Goal: Information Seeking & Learning: Learn about a topic

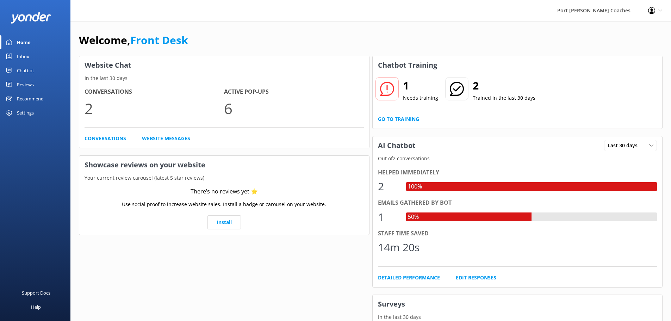
click at [27, 113] on div "Settings" at bounding box center [25, 113] width 17 height 14
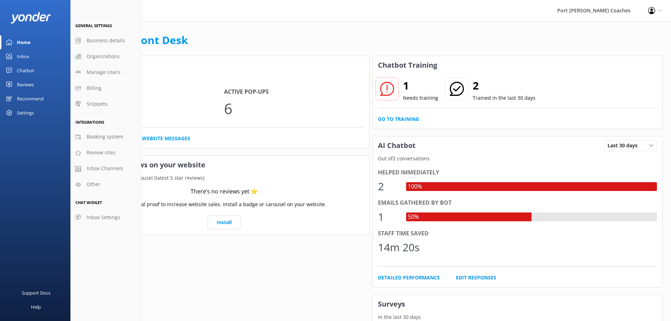
click at [31, 68] on div "Chatbot" at bounding box center [25, 70] width 17 height 14
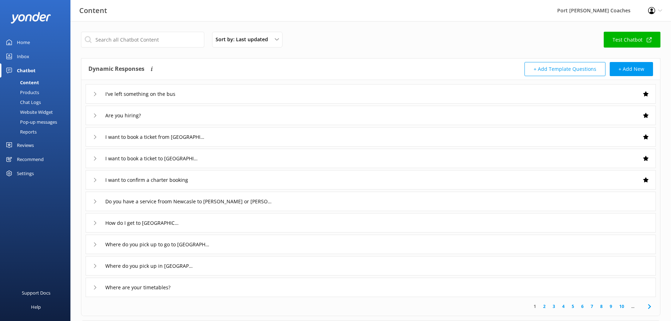
click at [648, 11] on use at bounding box center [651, 10] width 7 height 7
click at [628, 32] on link "Profile Settings" at bounding box center [636, 31] width 70 height 18
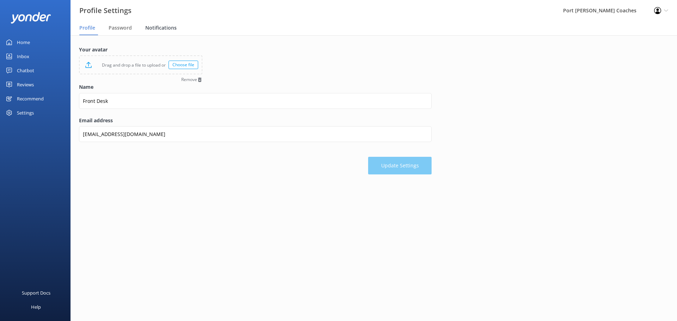
click at [159, 30] on span "Notifications" at bounding box center [160, 27] width 31 height 7
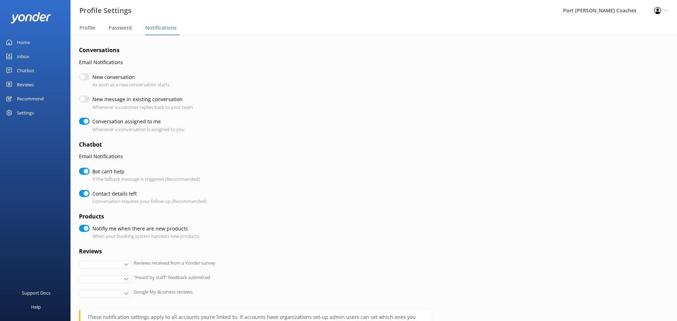
checkbox input "true"
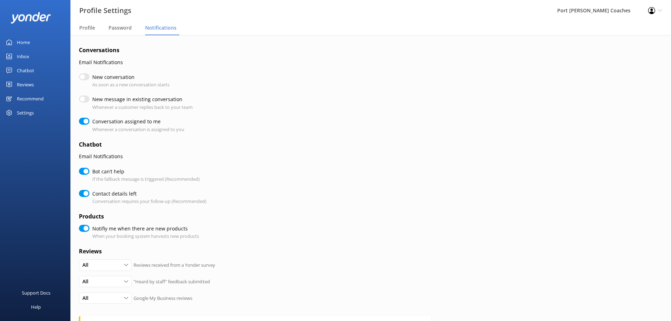
click at [27, 39] on div "Home" at bounding box center [23, 42] width 13 height 14
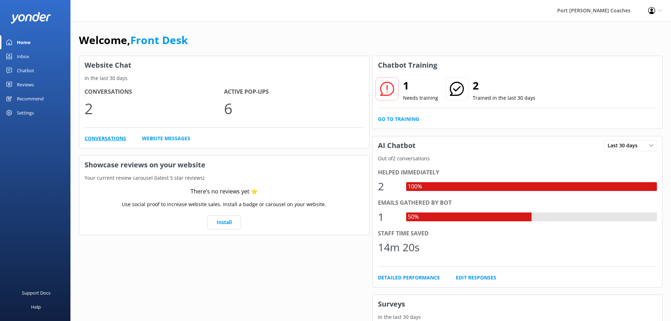
click at [97, 139] on link "Conversations" at bounding box center [106, 139] width 42 height 8
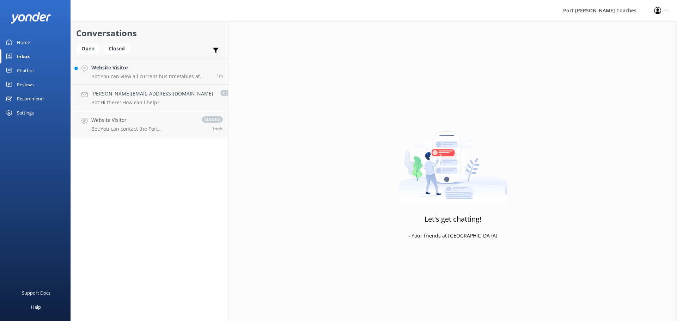
click at [38, 70] on link "Chatbot" at bounding box center [35, 70] width 70 height 14
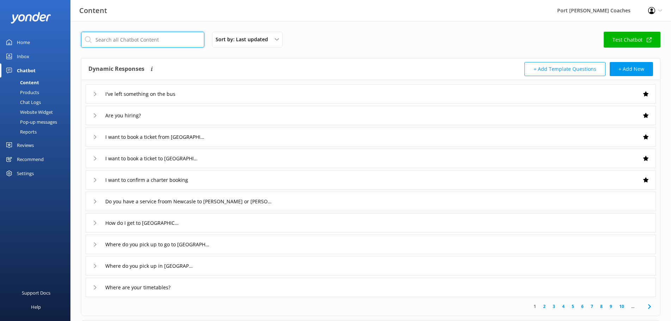
click at [167, 37] on input "text" at bounding box center [142, 40] width 123 height 16
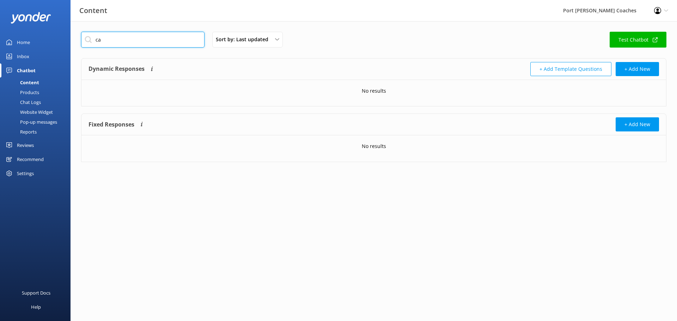
type input "c"
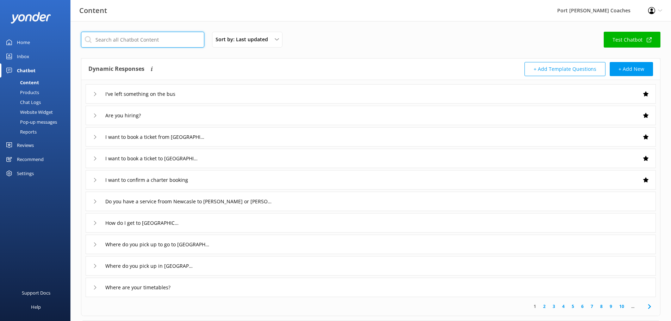
type input "b"
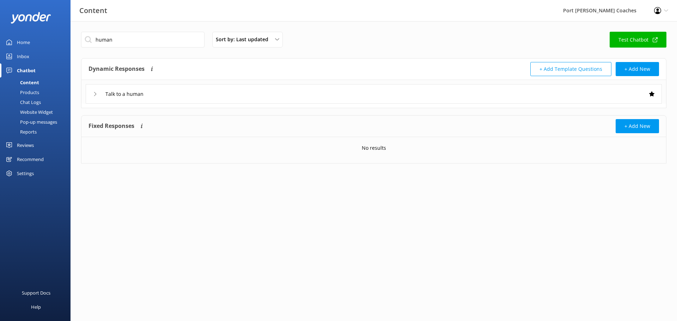
click at [97, 93] on icon at bounding box center [95, 94] width 4 height 4
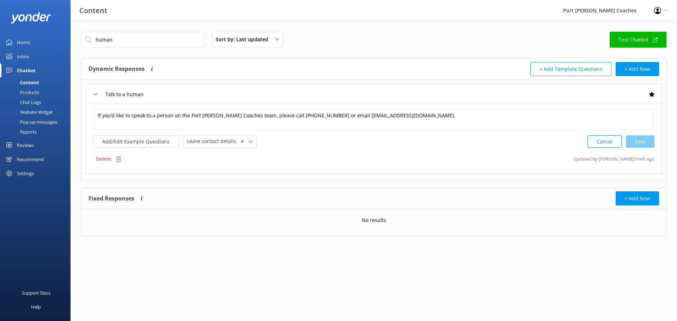
click at [95, 92] on icon at bounding box center [95, 94] width 4 height 4
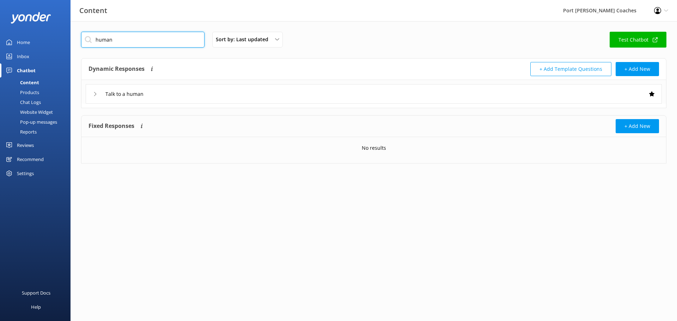
click at [134, 42] on input "human" at bounding box center [142, 40] width 123 height 16
type input "fallback"
drag, startPoint x: 124, startPoint y: 37, endPoint x: 93, endPoint y: 39, distance: 30.4
click at [93, 39] on input "fallback" at bounding box center [142, 40] width 123 height 16
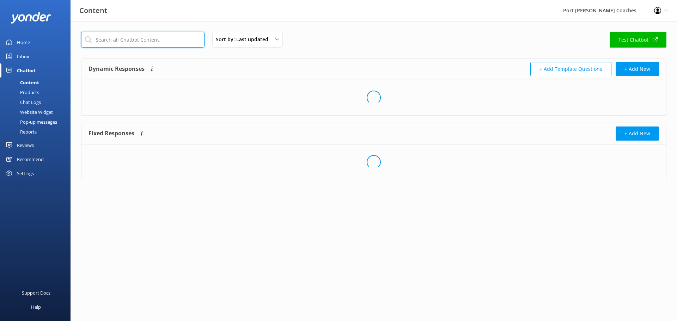
click at [101, 38] on input "text" at bounding box center [142, 40] width 123 height 16
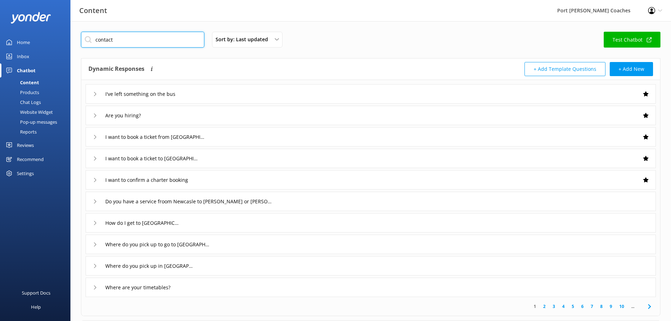
type input "contact"
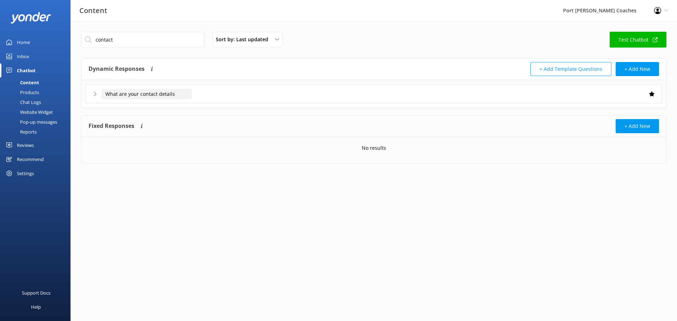
click at [117, 95] on input "What are your contact details" at bounding box center [146, 94] width 90 height 11
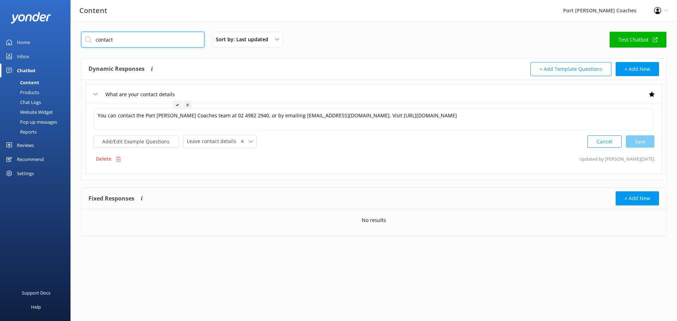
click at [118, 38] on input "contact" at bounding box center [142, 40] width 123 height 16
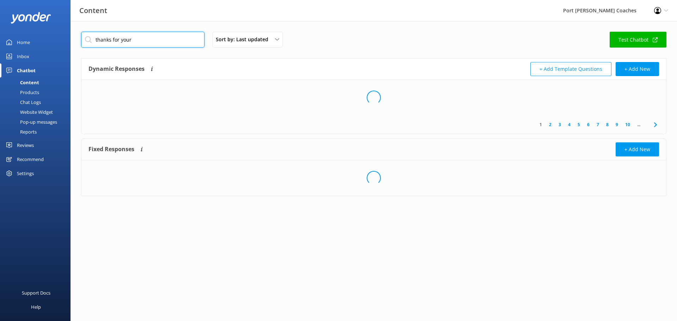
type input "thanks for your"
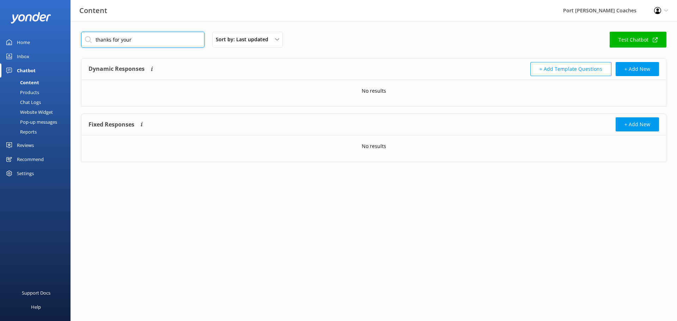
drag, startPoint x: 137, startPoint y: 40, endPoint x: 91, endPoint y: 40, distance: 45.8
click at [91, 40] on input "thanks for your" at bounding box center [142, 40] width 123 height 16
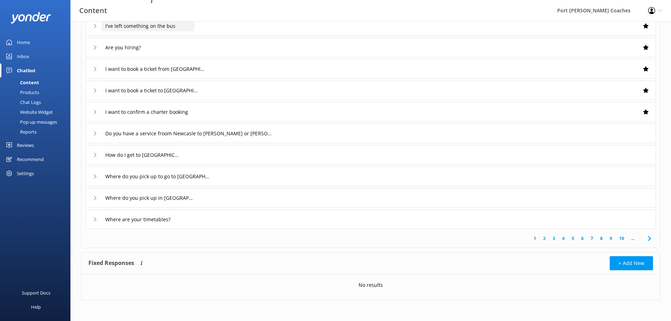
scroll to position [69, 0]
click at [543, 238] on link "2" at bounding box center [545, 237] width 10 height 7
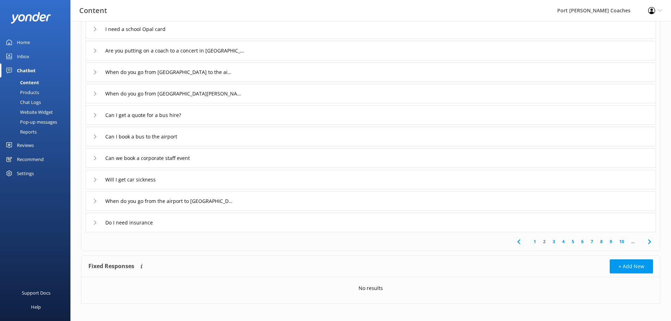
scroll to position [69, 0]
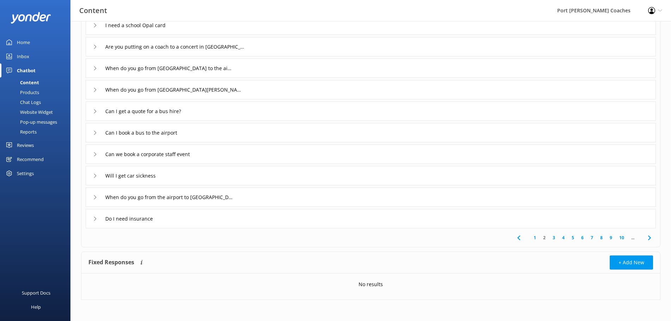
click at [552, 238] on link "3" at bounding box center [554, 237] width 10 height 7
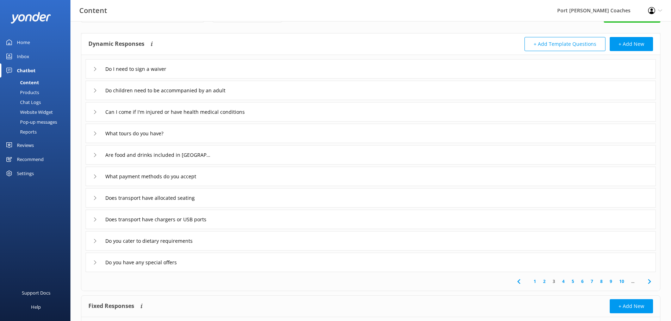
scroll to position [35, 0]
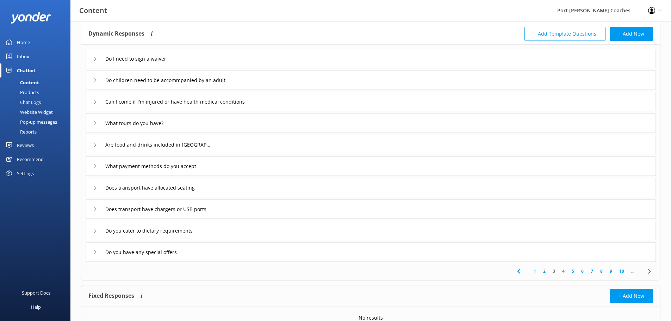
click at [563, 273] on link "4" at bounding box center [564, 271] width 10 height 7
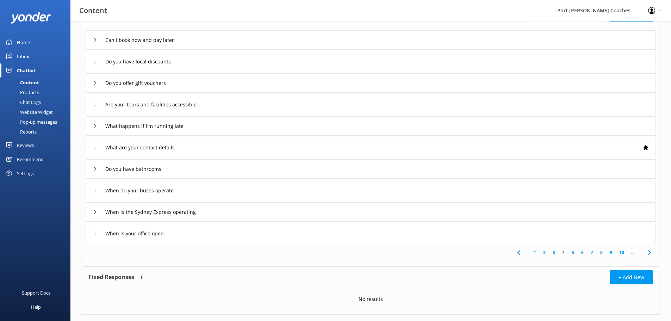
scroll to position [69, 0]
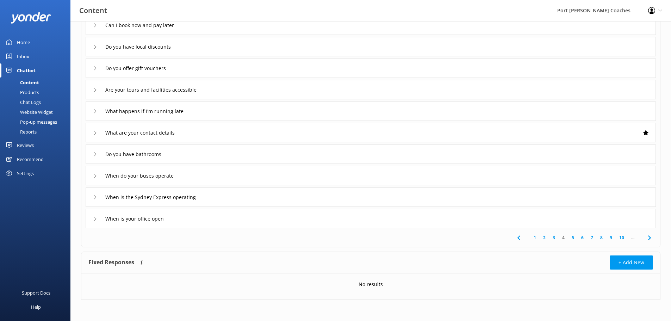
click at [572, 238] on link "5" at bounding box center [573, 237] width 10 height 7
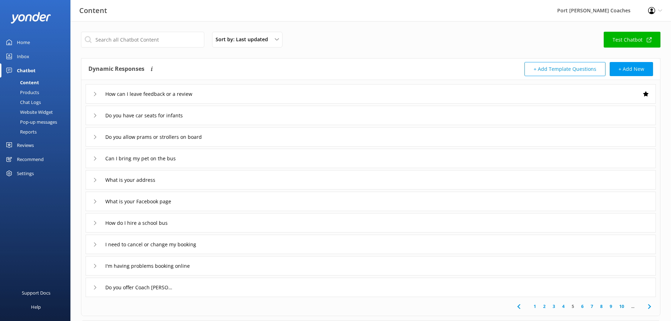
click at [93, 90] on div "How can I leave feedback or a review" at bounding box center [148, 94] width 110 height 12
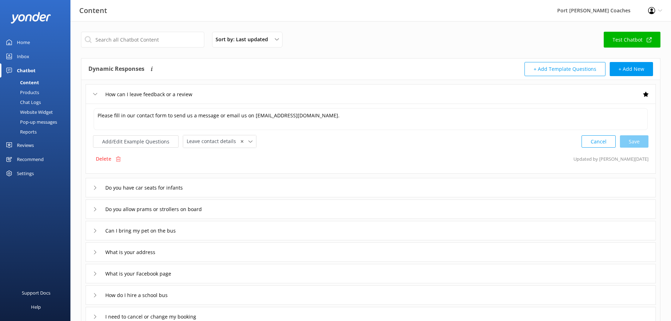
click at [93, 90] on div "How can I leave feedback or a review" at bounding box center [148, 94] width 110 height 12
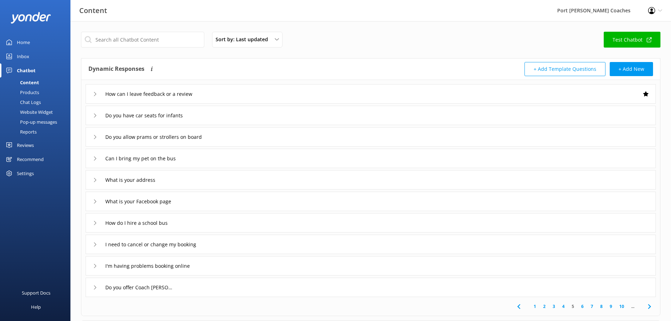
scroll to position [35, 0]
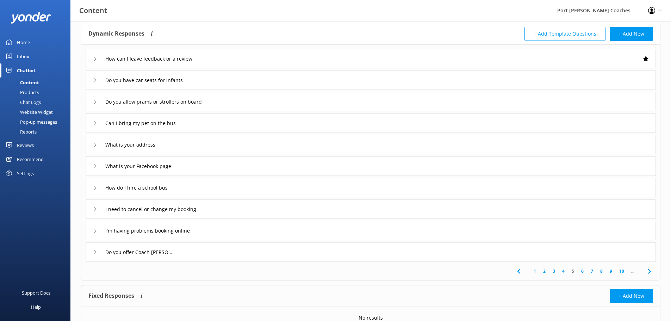
click at [93, 212] on div "I need to cancel or change my booking" at bounding box center [371, 208] width 571 height 19
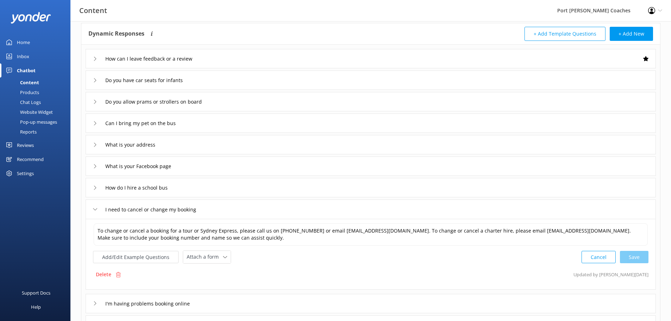
click at [93, 212] on div "I need to cancel or change my booking" at bounding box center [371, 208] width 571 height 19
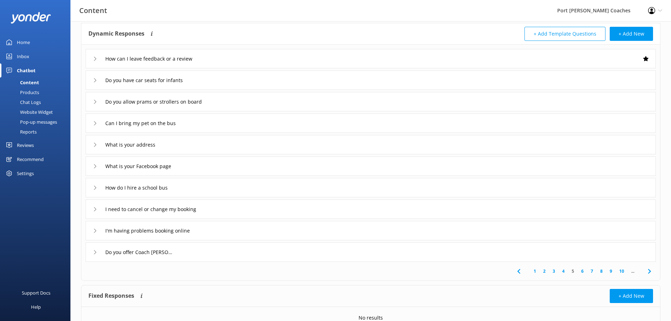
click at [581, 272] on link "6" at bounding box center [583, 271] width 10 height 7
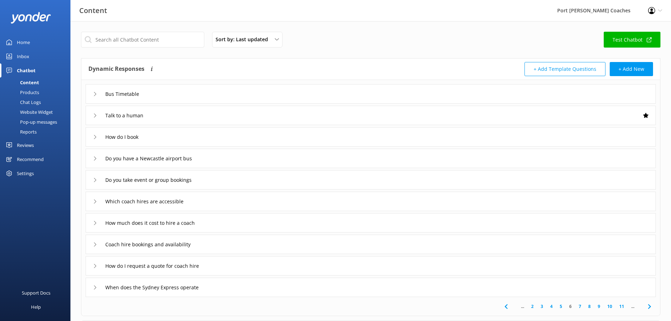
click at [91, 112] on div "Talk to a human" at bounding box center [371, 115] width 571 height 19
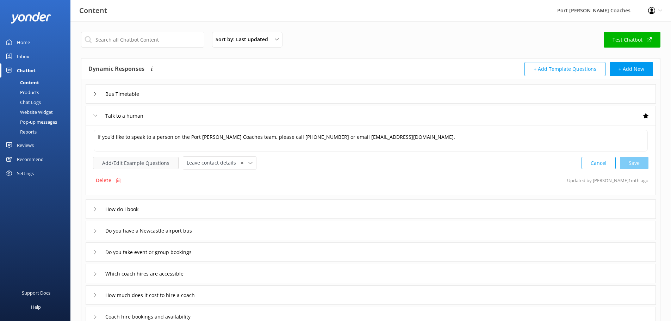
click at [157, 166] on button "Add/Edit Example Questions" at bounding box center [136, 163] width 86 height 12
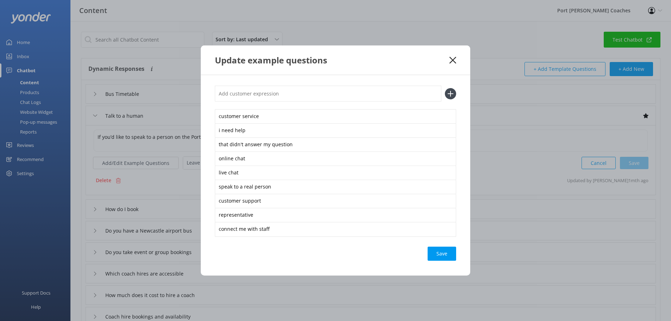
click at [451, 59] on icon at bounding box center [453, 60] width 7 height 7
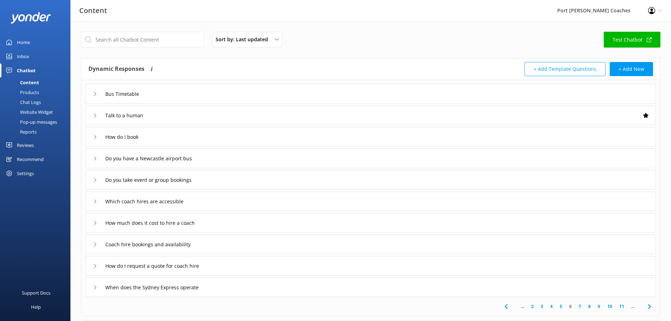
click at [33, 14] on img at bounding box center [31, 18] width 41 height 12
click at [23, 40] on div "Home" at bounding box center [23, 42] width 13 height 14
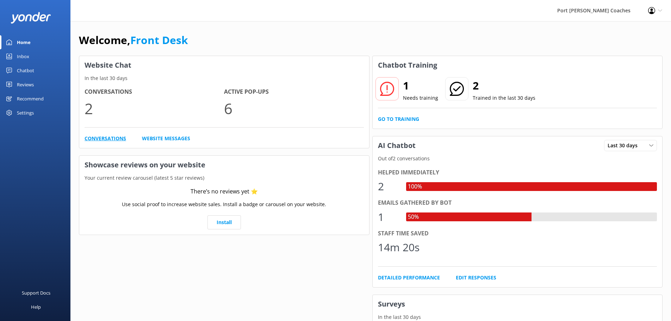
click at [97, 140] on link "Conversations" at bounding box center [106, 139] width 42 height 8
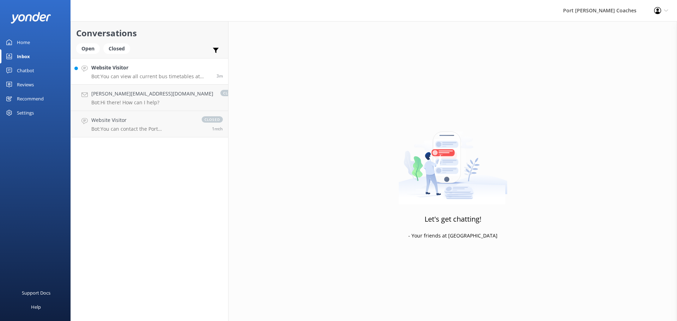
click at [142, 75] on p "Bot: You can view all current bus timetables at [URL][DOMAIN_NAME] to find the …" at bounding box center [151, 76] width 120 height 6
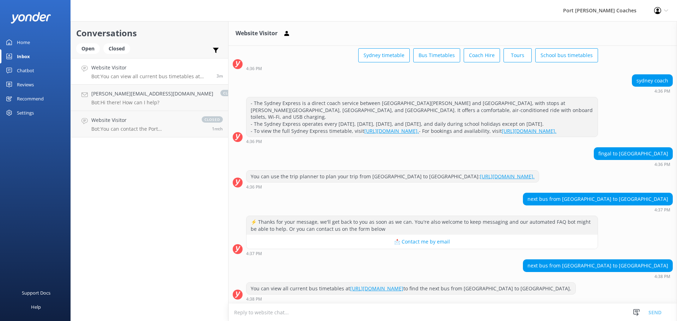
scroll to position [37, 0]
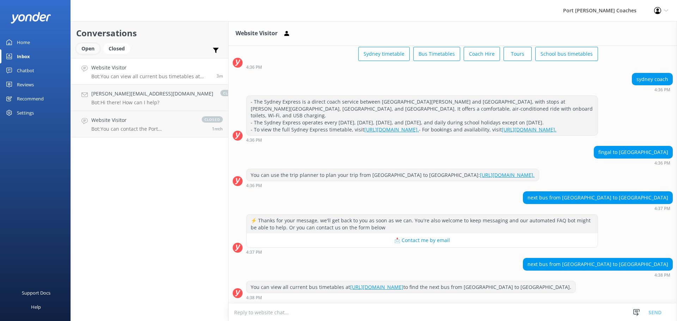
click at [84, 48] on div "Open" at bounding box center [88, 48] width 24 height 11
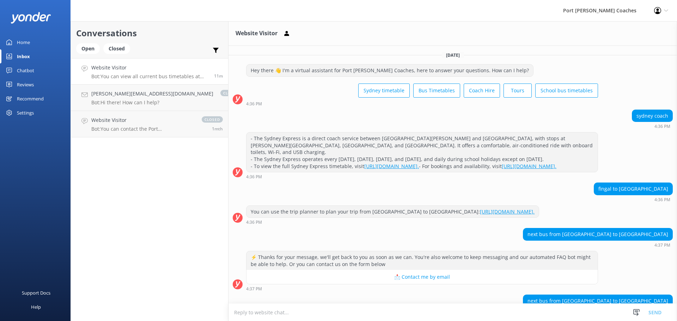
scroll to position [37, 0]
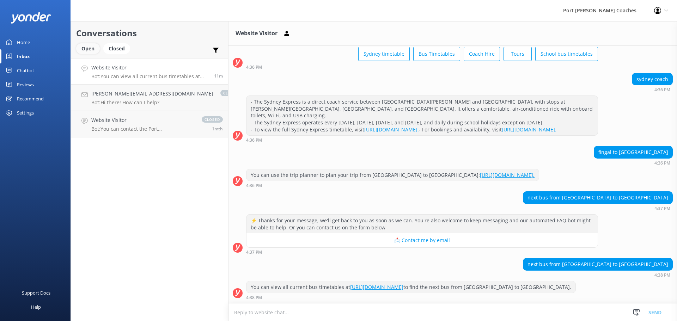
click at [92, 47] on div "Open" at bounding box center [88, 48] width 24 height 11
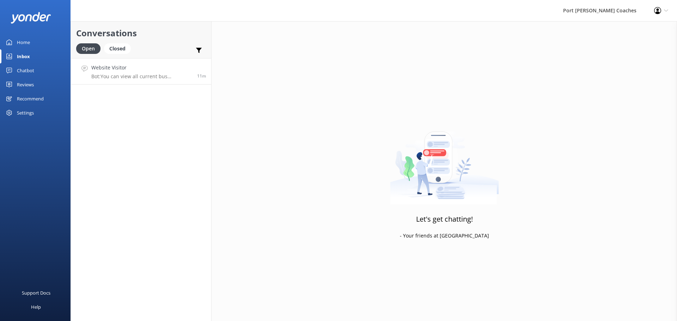
click at [123, 78] on p "Bot: You can view all current bus timetables at [URL][DOMAIN_NAME] to find the …" at bounding box center [141, 76] width 100 height 6
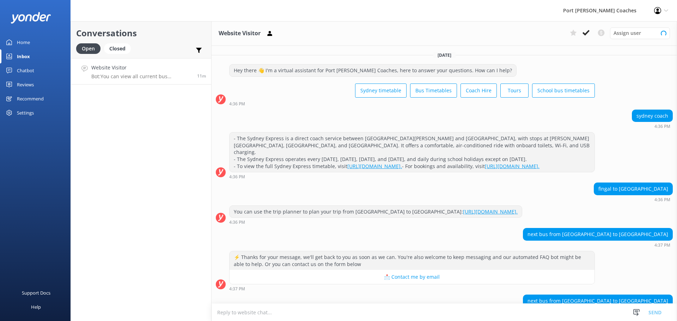
scroll to position [37, 0]
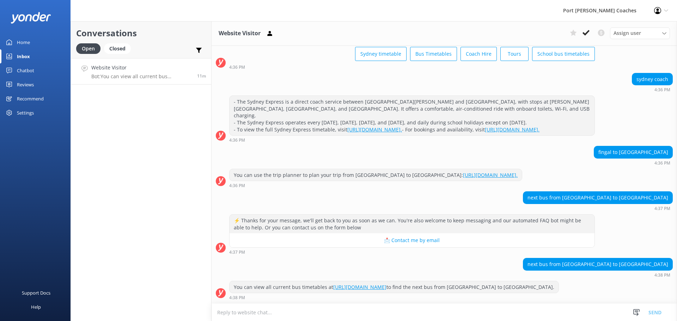
click at [24, 39] on div "Home" at bounding box center [23, 42] width 13 height 14
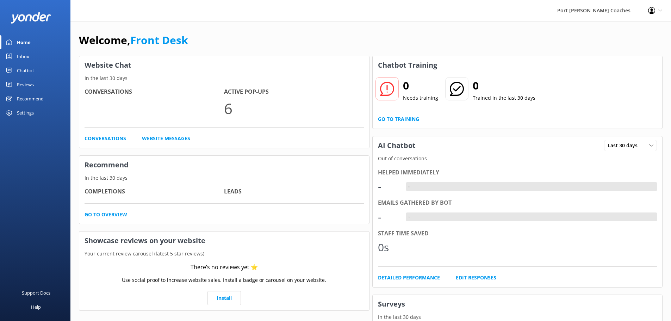
click at [22, 18] on img at bounding box center [31, 18] width 41 height 12
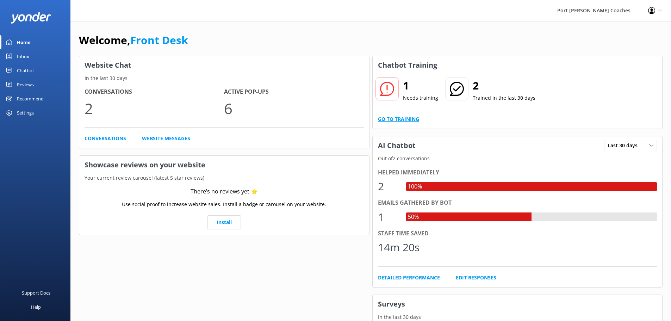
click at [396, 120] on link "Go to Training" at bounding box center [398, 119] width 41 height 8
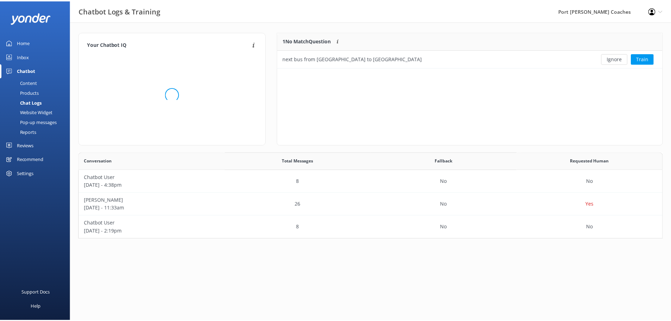
scroll to position [30, 383]
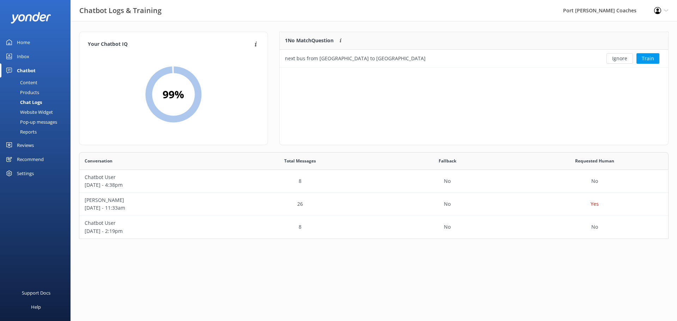
click at [27, 44] on div "Home" at bounding box center [23, 42] width 13 height 14
